Goal: Transaction & Acquisition: Purchase product/service

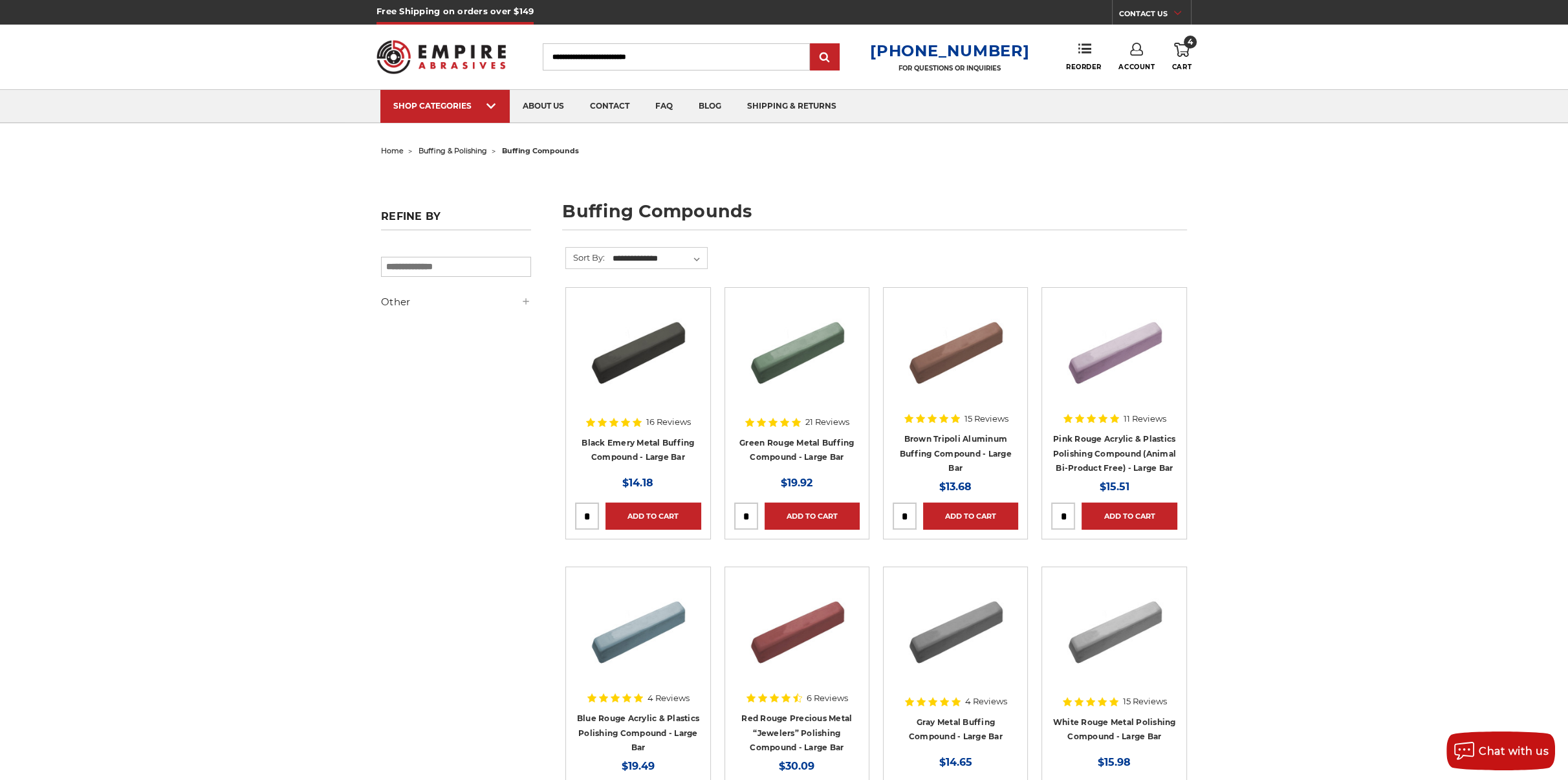
click at [1185, 56] on use at bounding box center [1181, 50] width 16 height 14
click at [1139, 141] on link "View Cart" at bounding box center [1094, 144] width 159 height 29
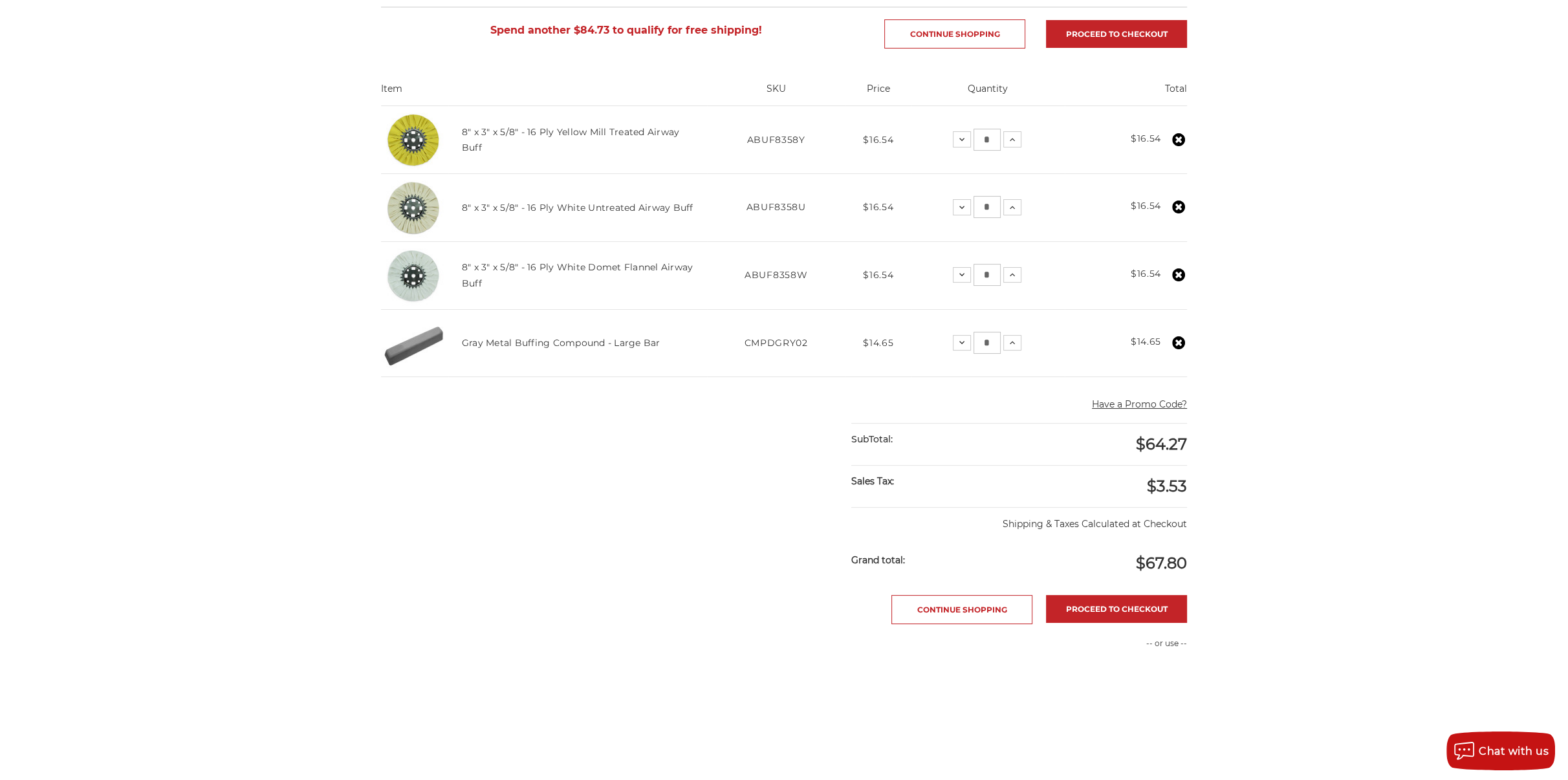
scroll to position [259, 0]
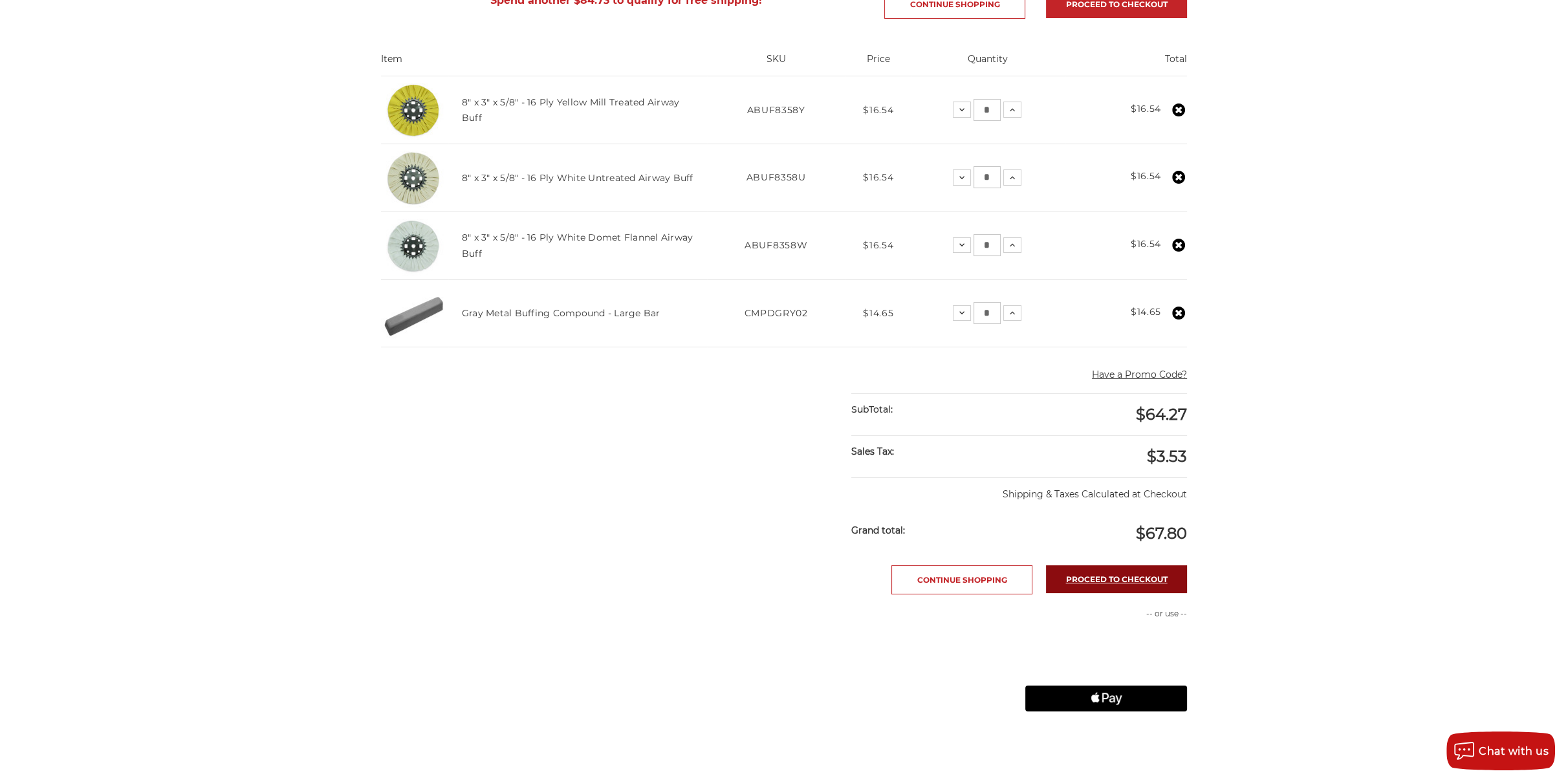
click at [1135, 578] on link "Proceed to checkout" at bounding box center [1117, 579] width 141 height 28
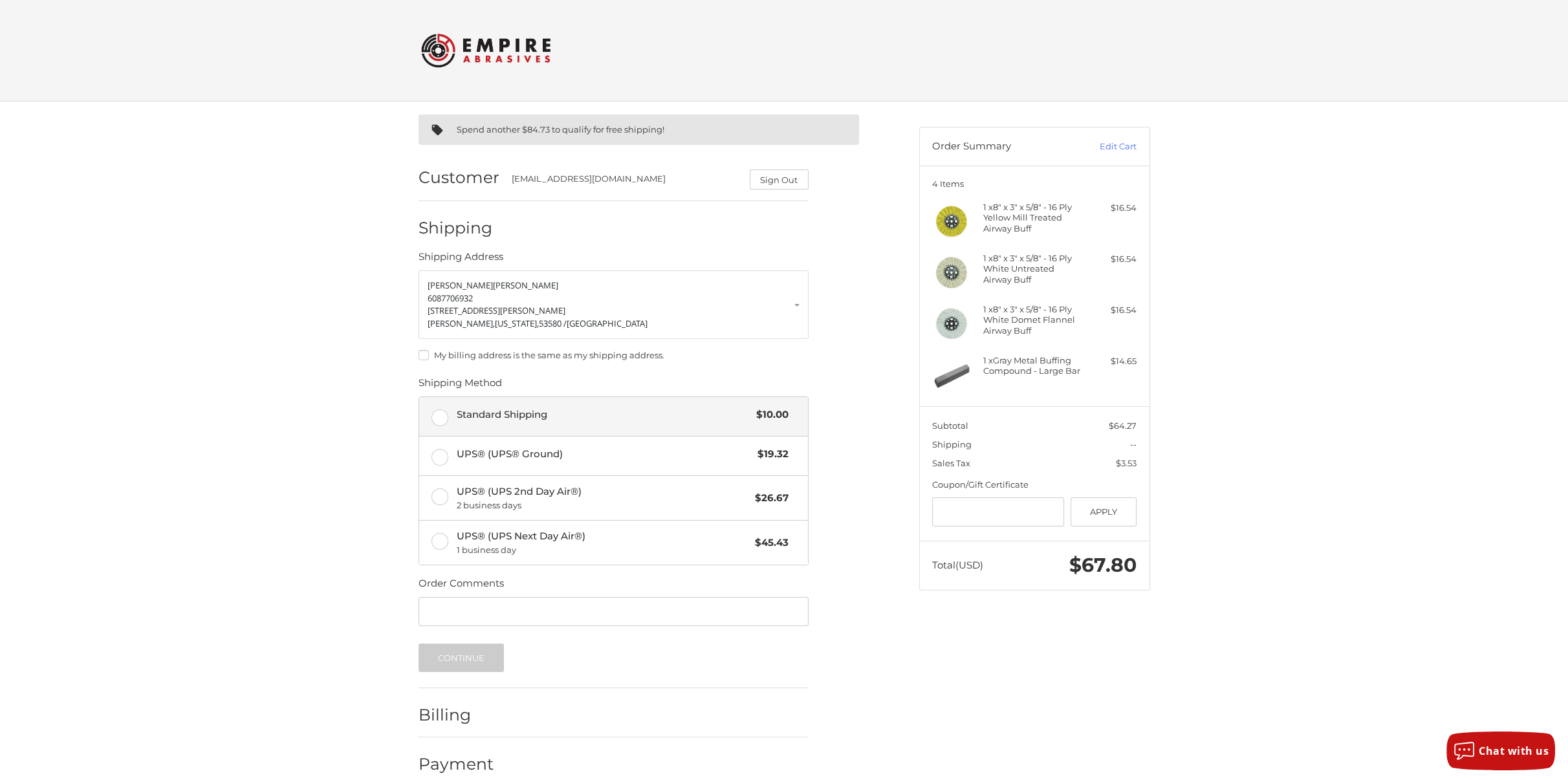
click at [441, 412] on label "Standard Shipping $10.00" at bounding box center [613, 417] width 388 height 39
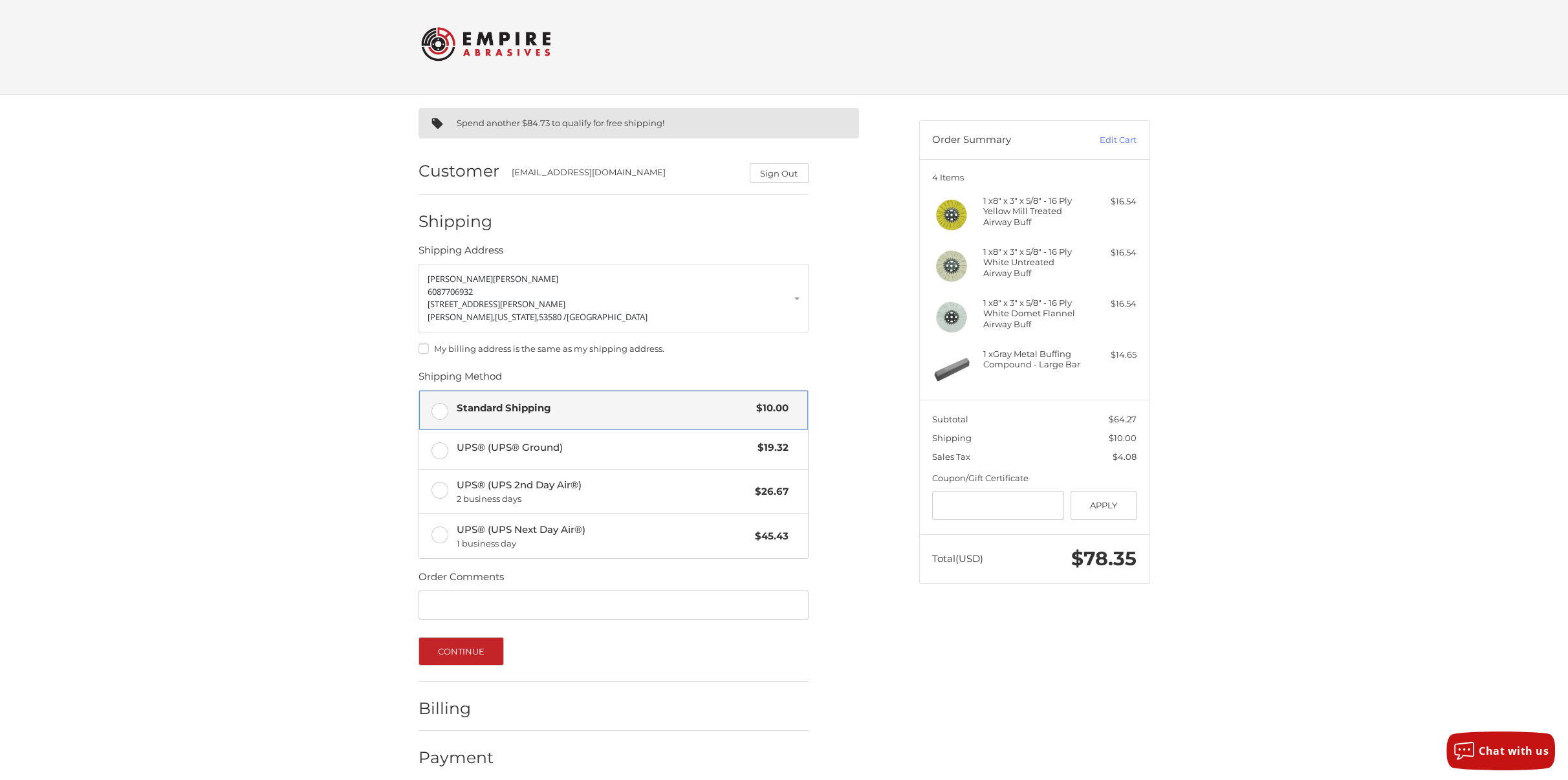
scroll to position [18, 0]
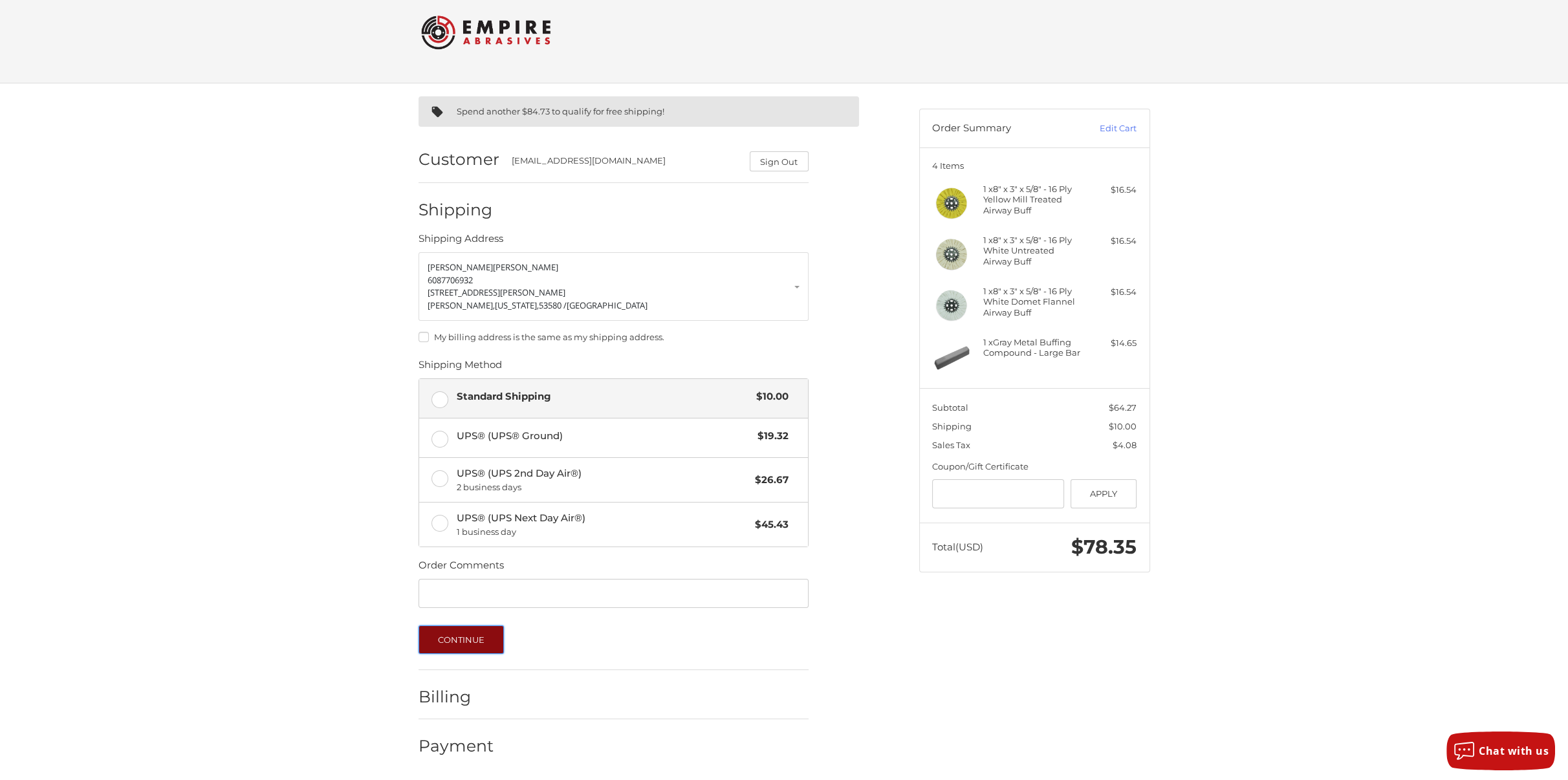
click at [448, 638] on button "Continue" at bounding box center [461, 640] width 86 height 28
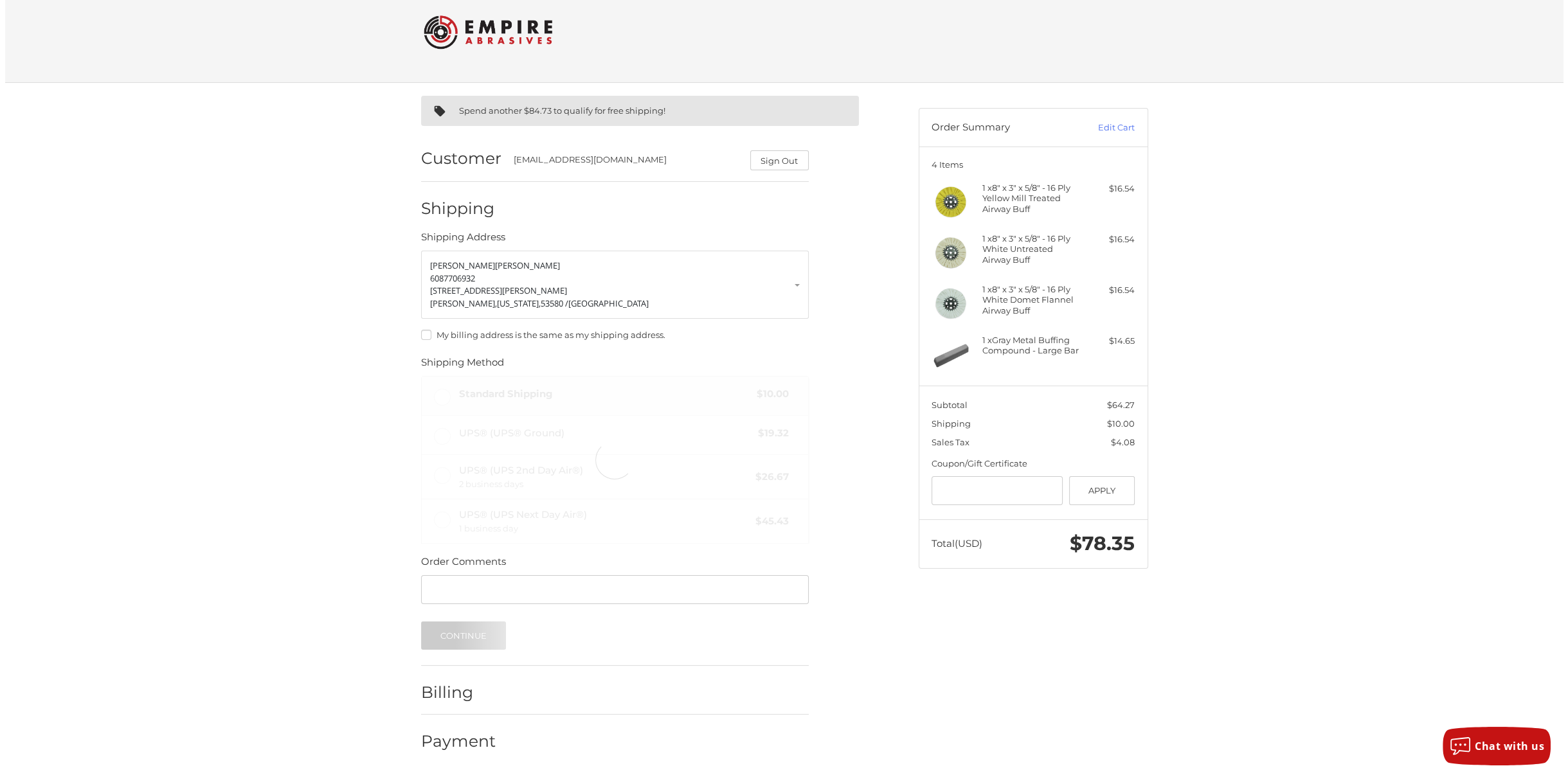
scroll to position [0, 0]
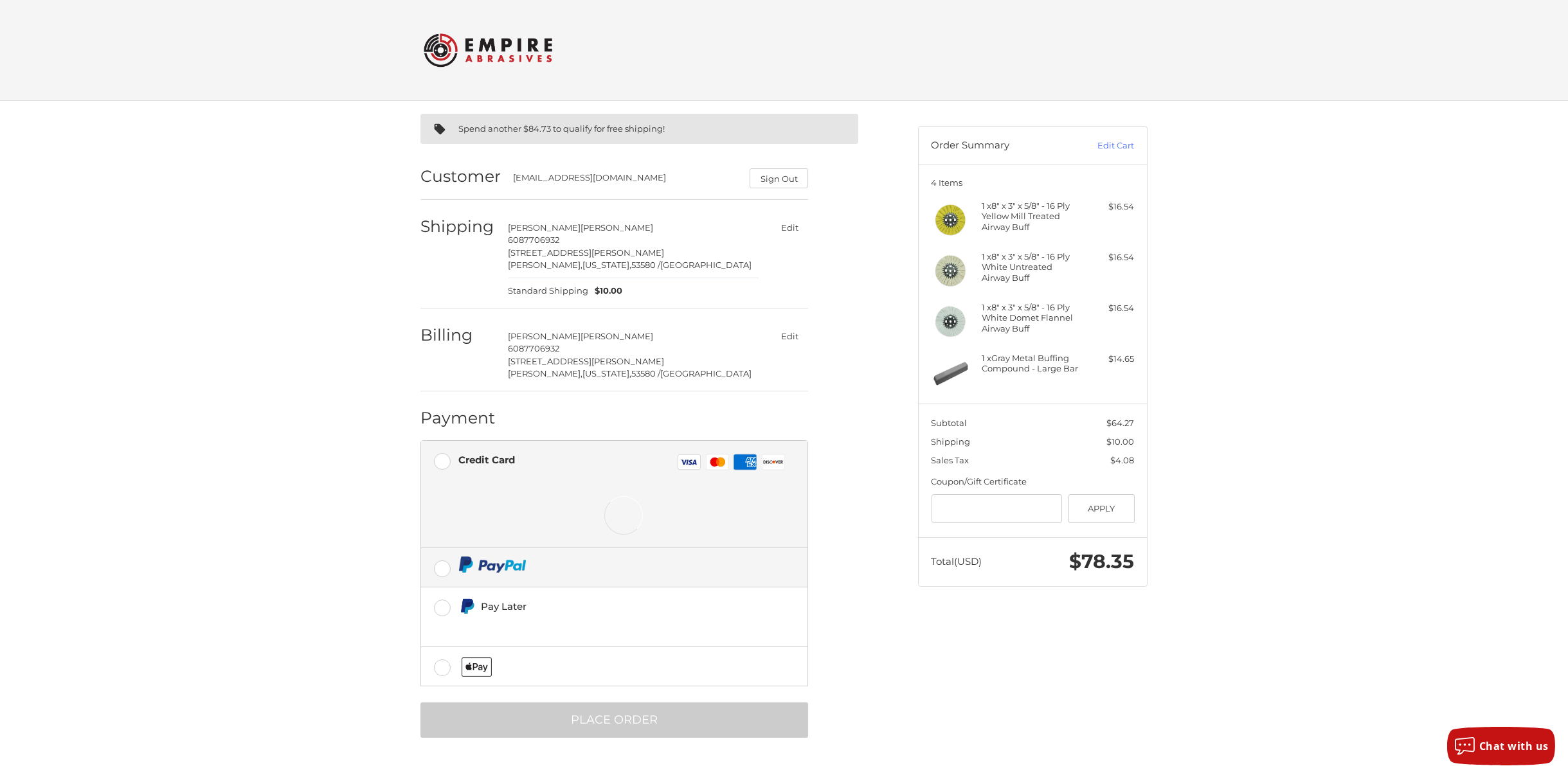
click at [433, 566] on label at bounding box center [614, 568] width 386 height 39
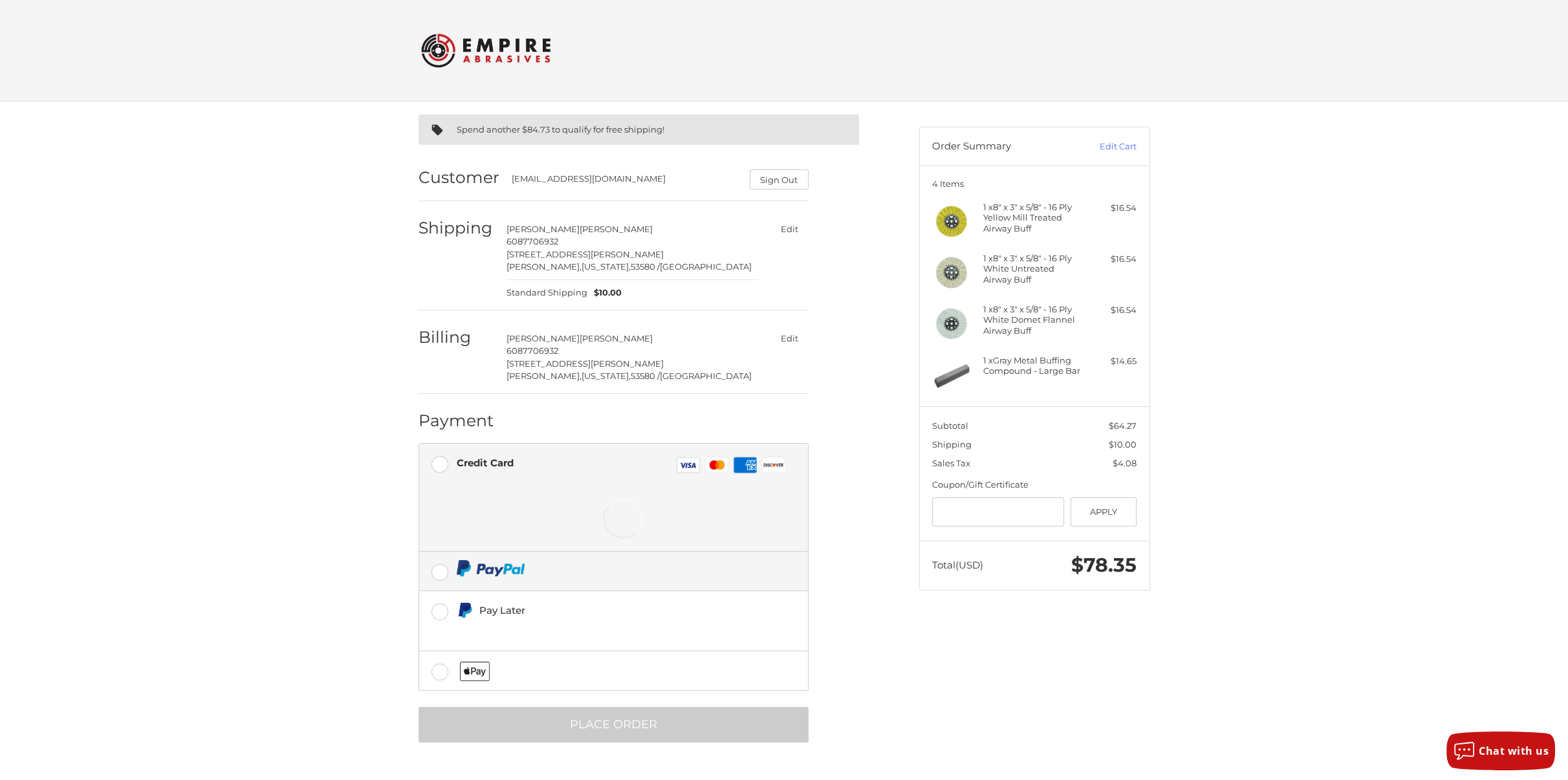
click at [444, 574] on ul "Credit Card Visa Master Amex Discover Credit card Credit Card Number Expiration…" at bounding box center [613, 567] width 390 height 248
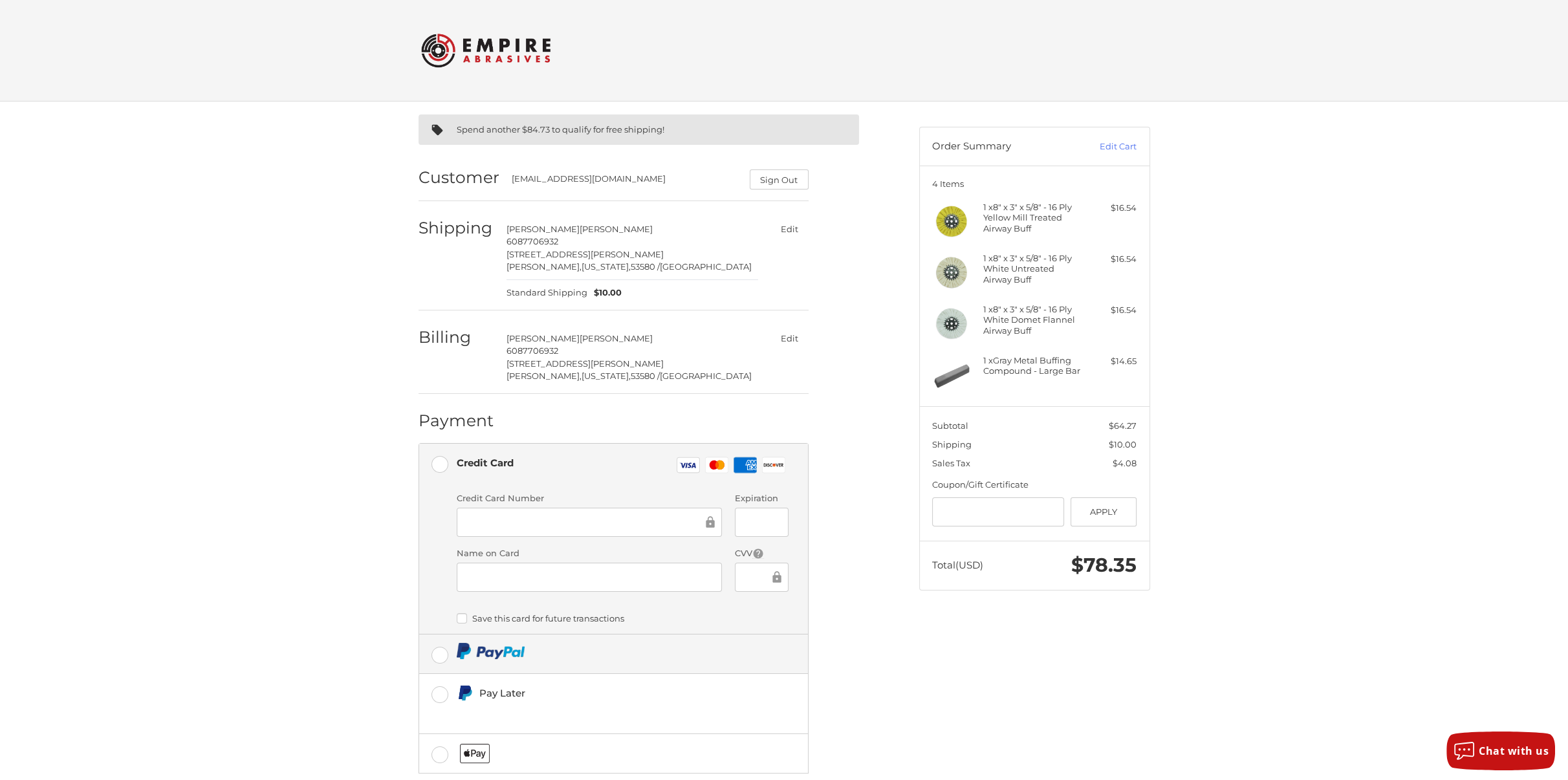
click at [445, 659] on label at bounding box center [613, 654] width 388 height 39
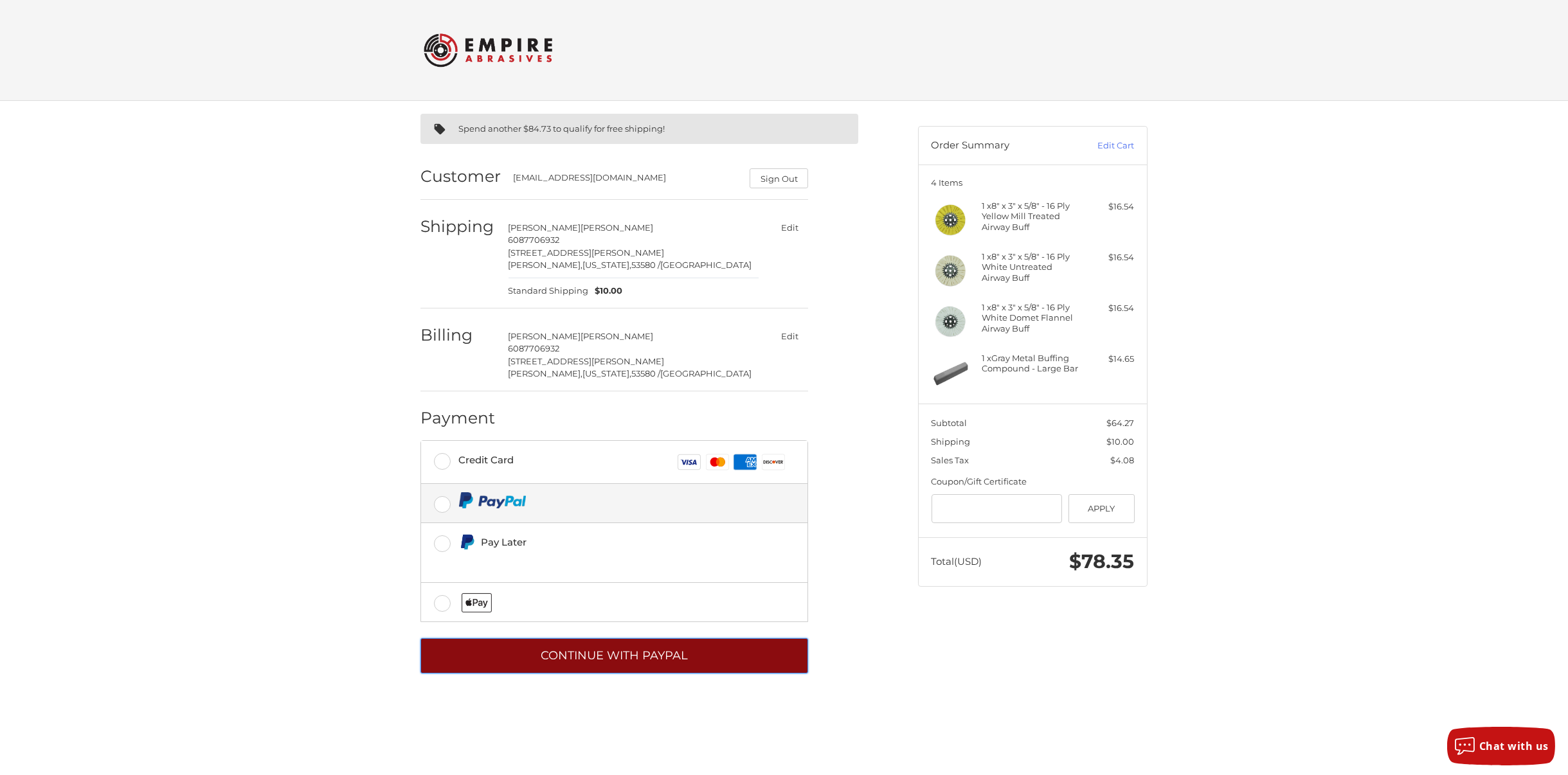
click at [606, 662] on button "Continue with PayPal" at bounding box center [614, 655] width 388 height 35
